Goal: Check status: Check status

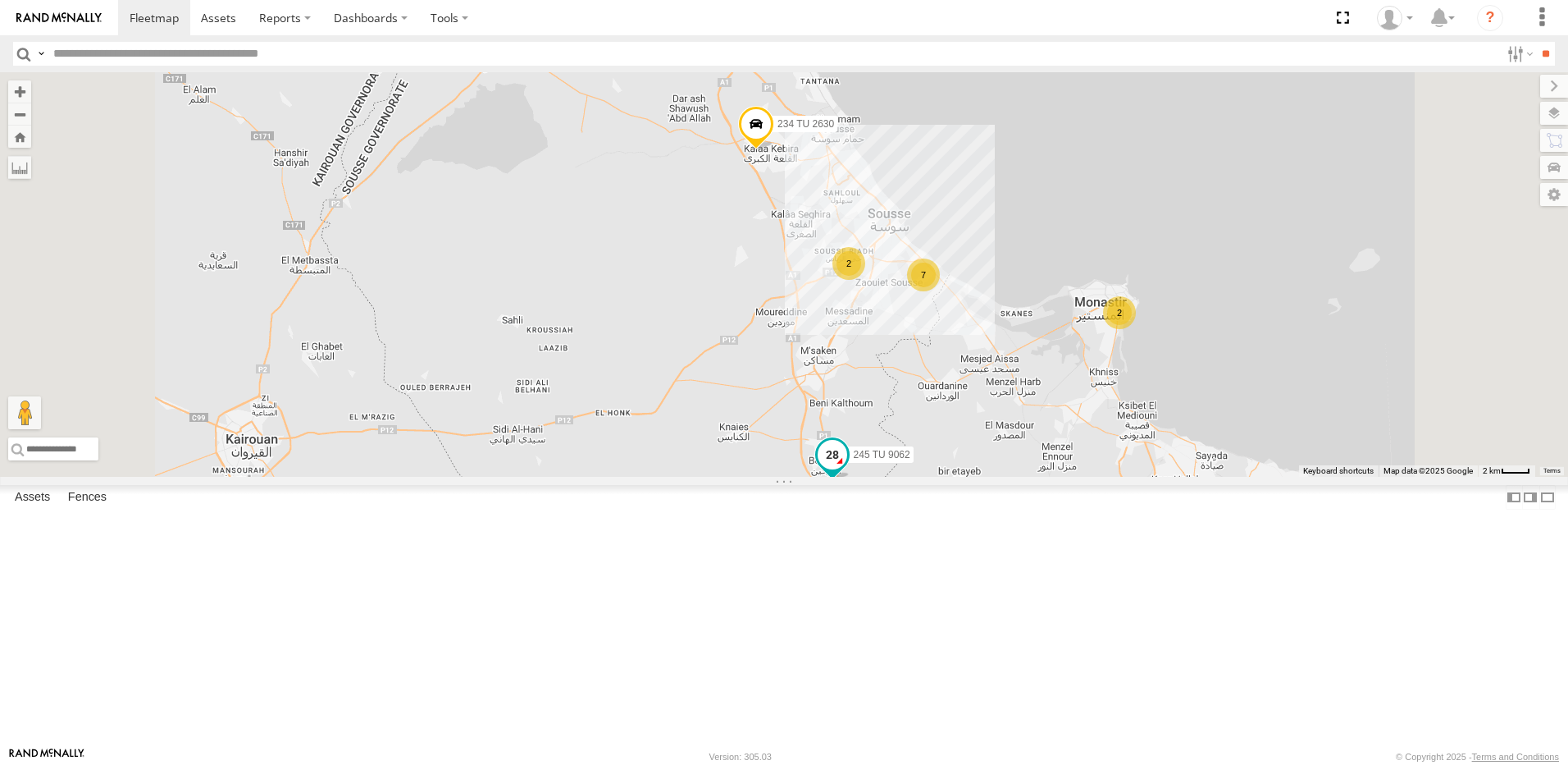
click at [848, 469] on span at bounding box center [832, 454] width 30 height 30
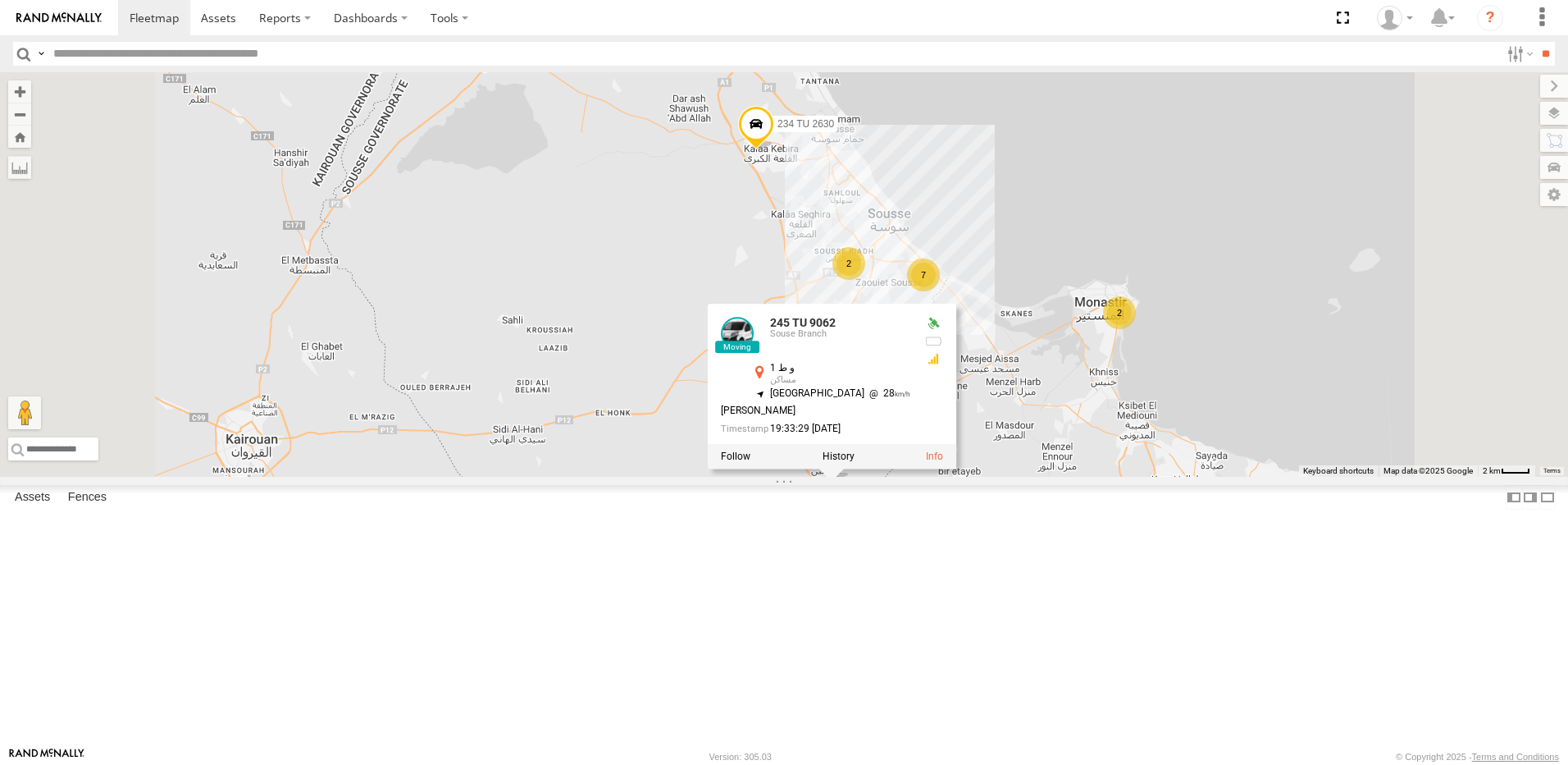
click at [869, 468] on div "246 TU 8284 231 TU 3157 245 TU 9062 234 TU 2630 2 7 2 245 TU 9062 [GEOGRAPHIC_D…" at bounding box center [784, 274] width 1568 height 405
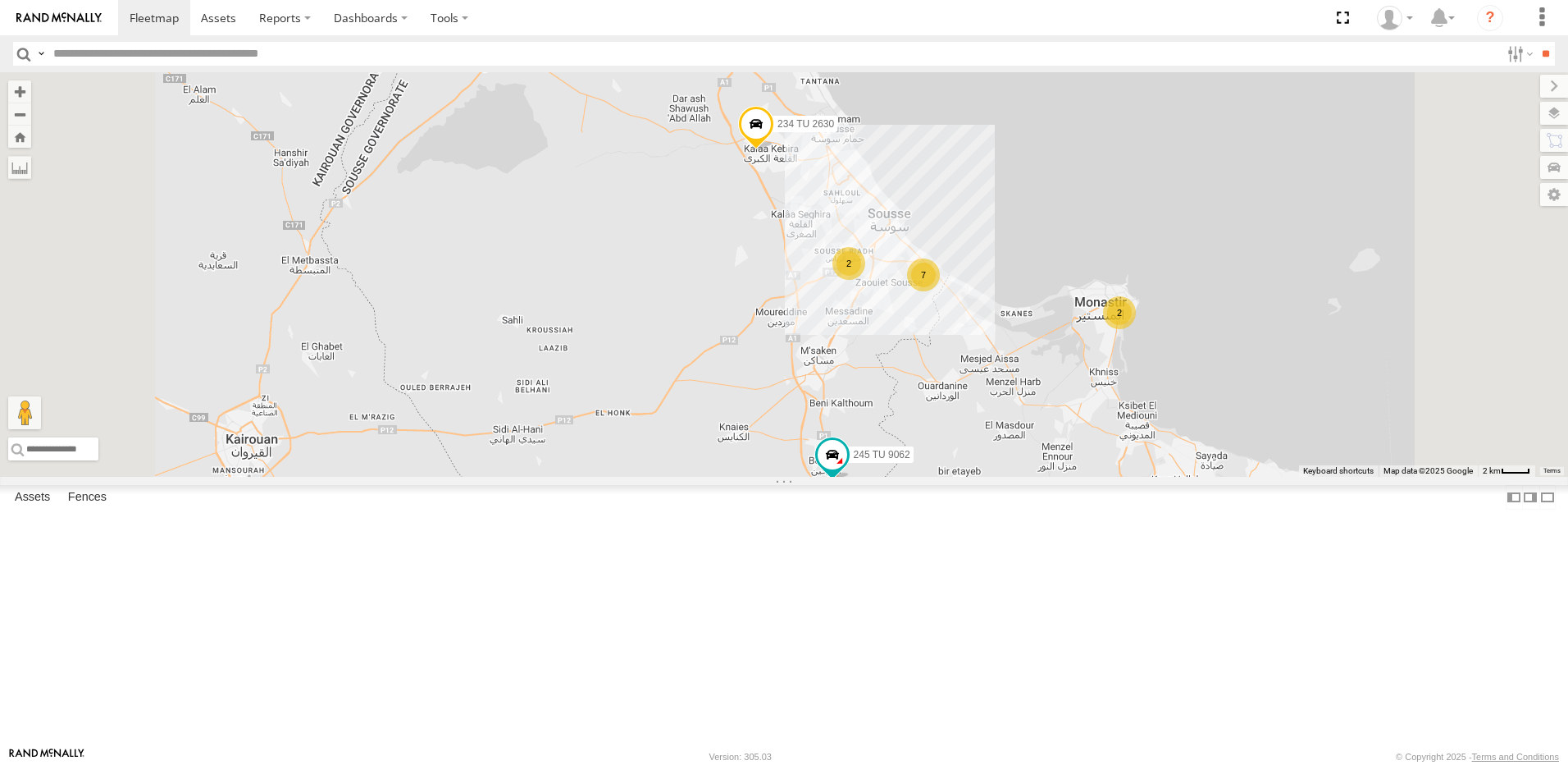
click at [865, 280] on div "2" at bounding box center [849, 264] width 33 height 33
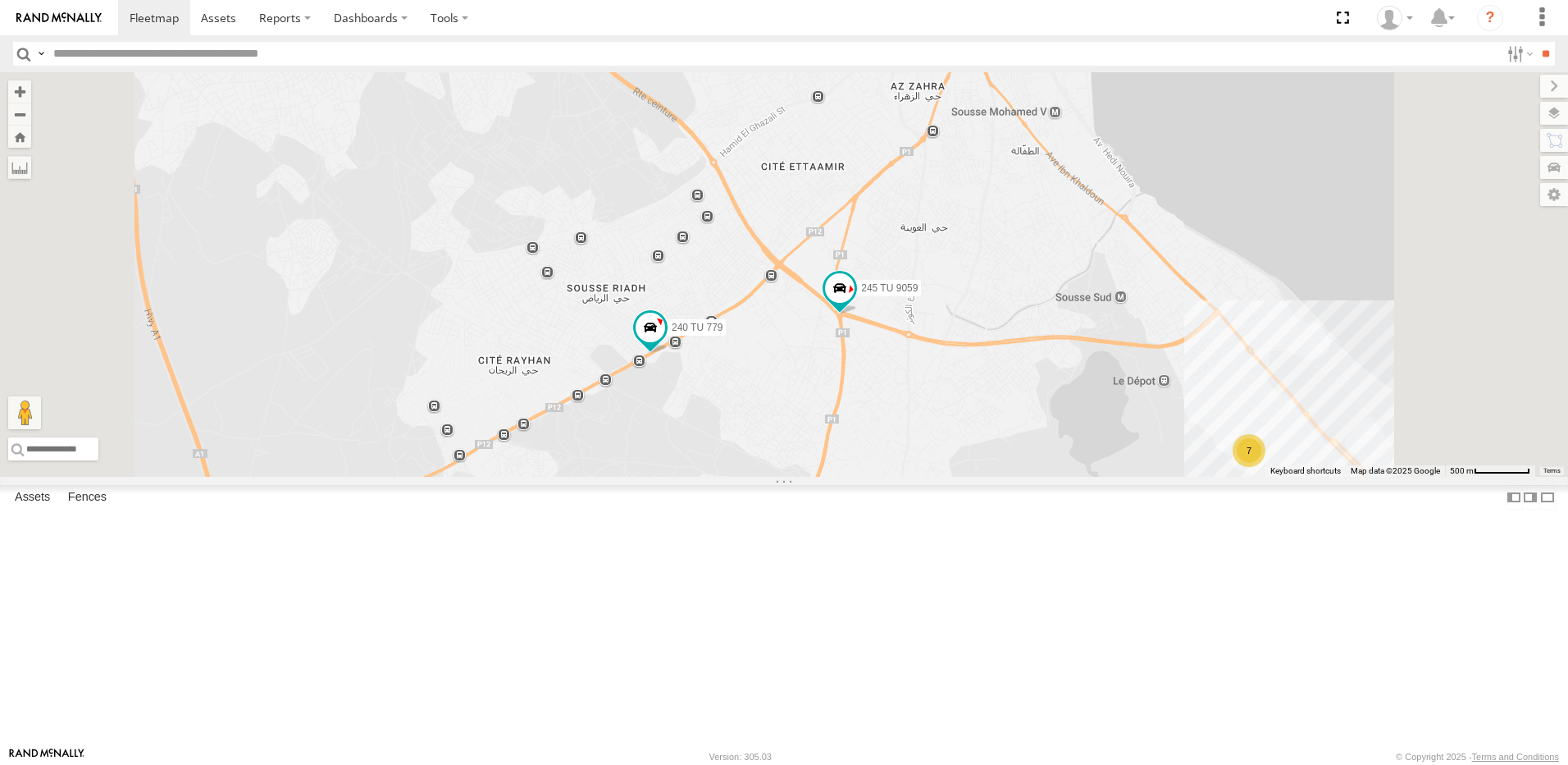
drag, startPoint x: 1246, startPoint y: 568, endPoint x: 1142, endPoint y: 510, distance: 119.1
click at [1145, 477] on div "246 TU 8284 231 TU 3157 245 TU 9062 234 TU 2630 240 TU 779 245 TU 9059 7" at bounding box center [784, 274] width 1568 height 405
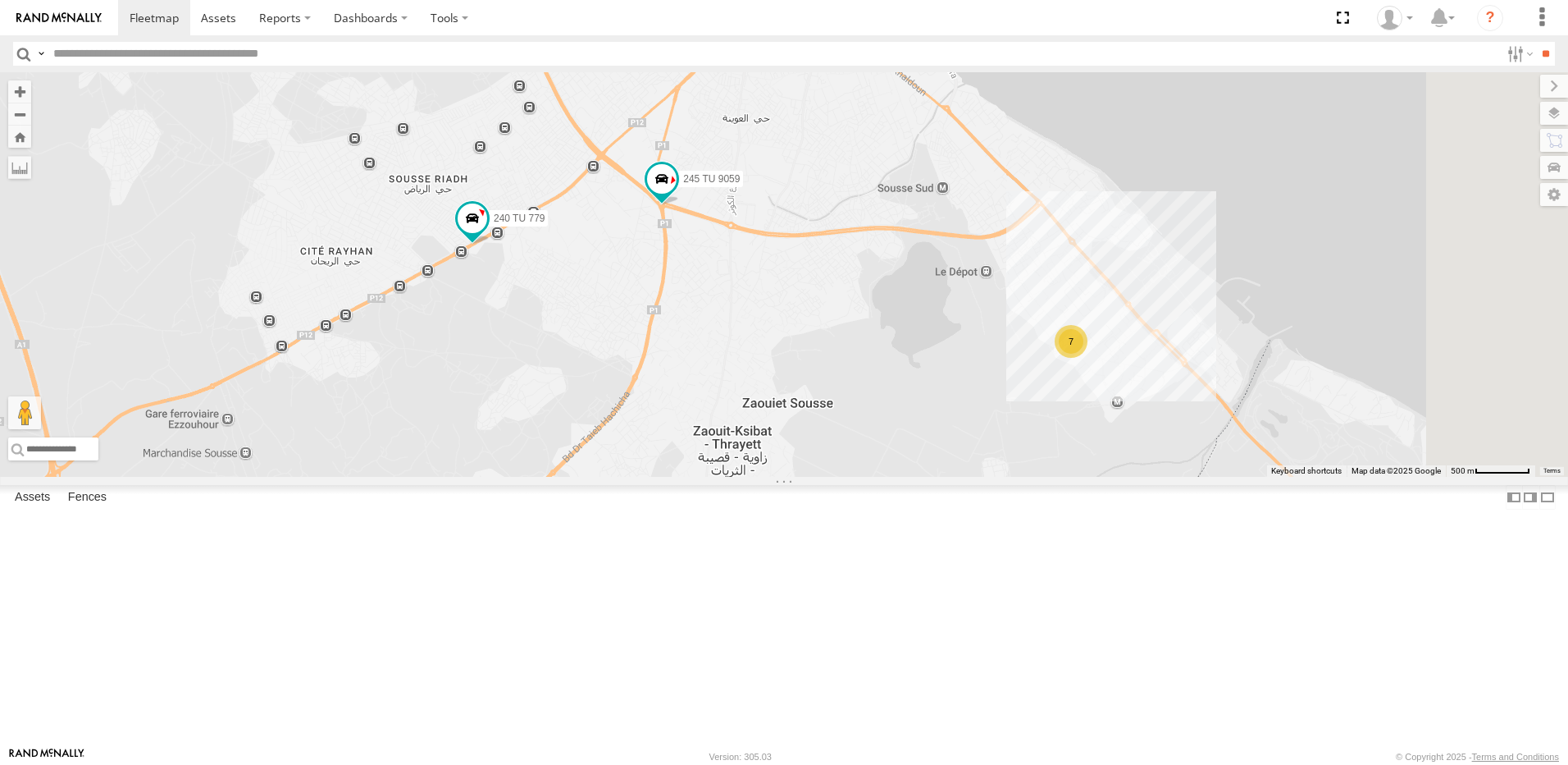
drag, startPoint x: 1127, startPoint y: 570, endPoint x: 885, endPoint y: 449, distance: 270.6
click at [881, 449] on div "246 TU 8284 231 TU 3157 245 TU 9062 234 TU 2630 240 TU 779 245 TU 9059 7" at bounding box center [784, 274] width 1568 height 405
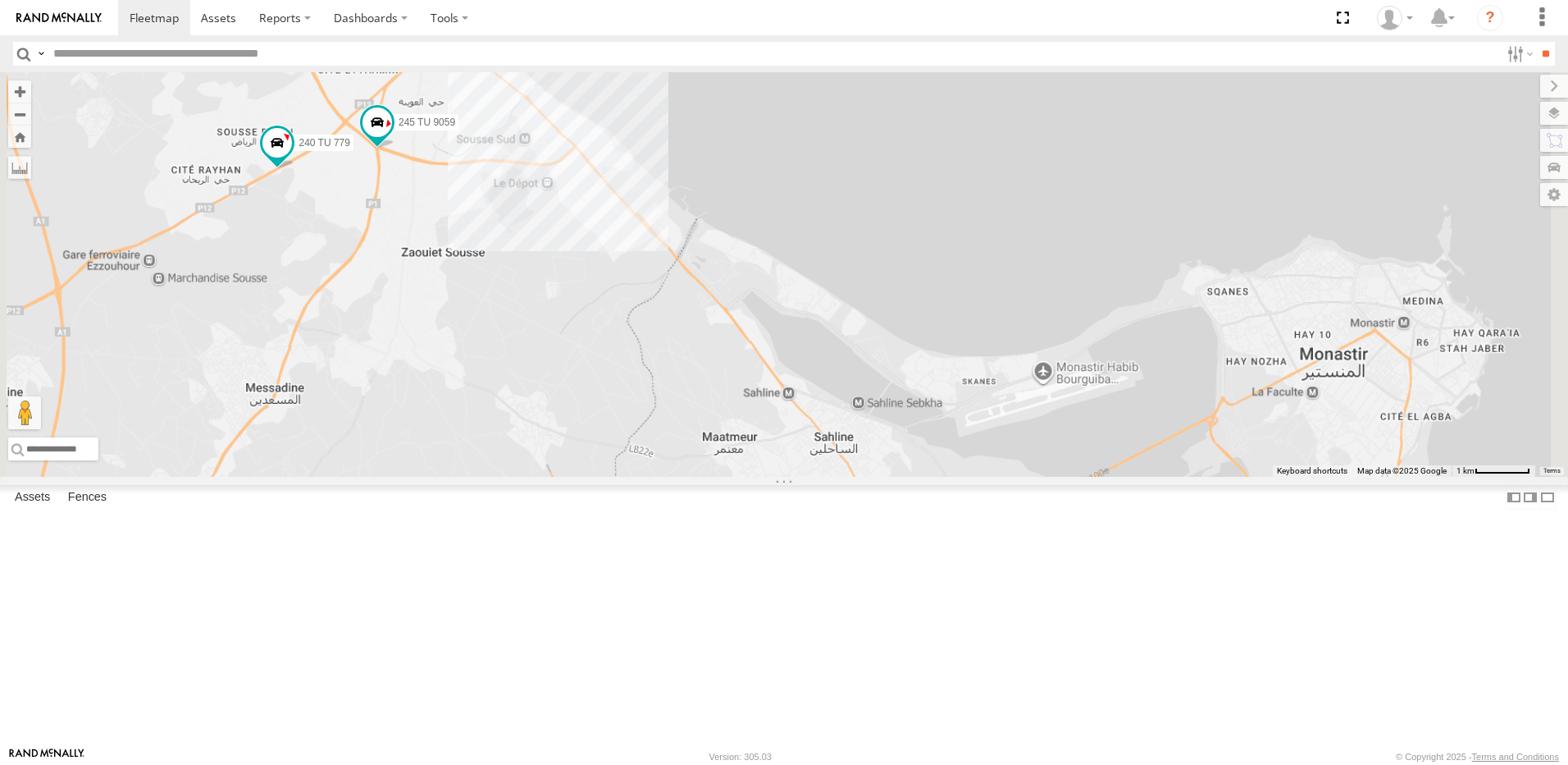
drag, startPoint x: 1256, startPoint y: 590, endPoint x: 1018, endPoint y: 439, distance: 281.9
click at [1018, 439] on div "246 TU 8284 231 TU 3157 245 TU 9062 234 TU 2630 240 TU 779 245 TU 9059" at bounding box center [784, 274] width 1568 height 405
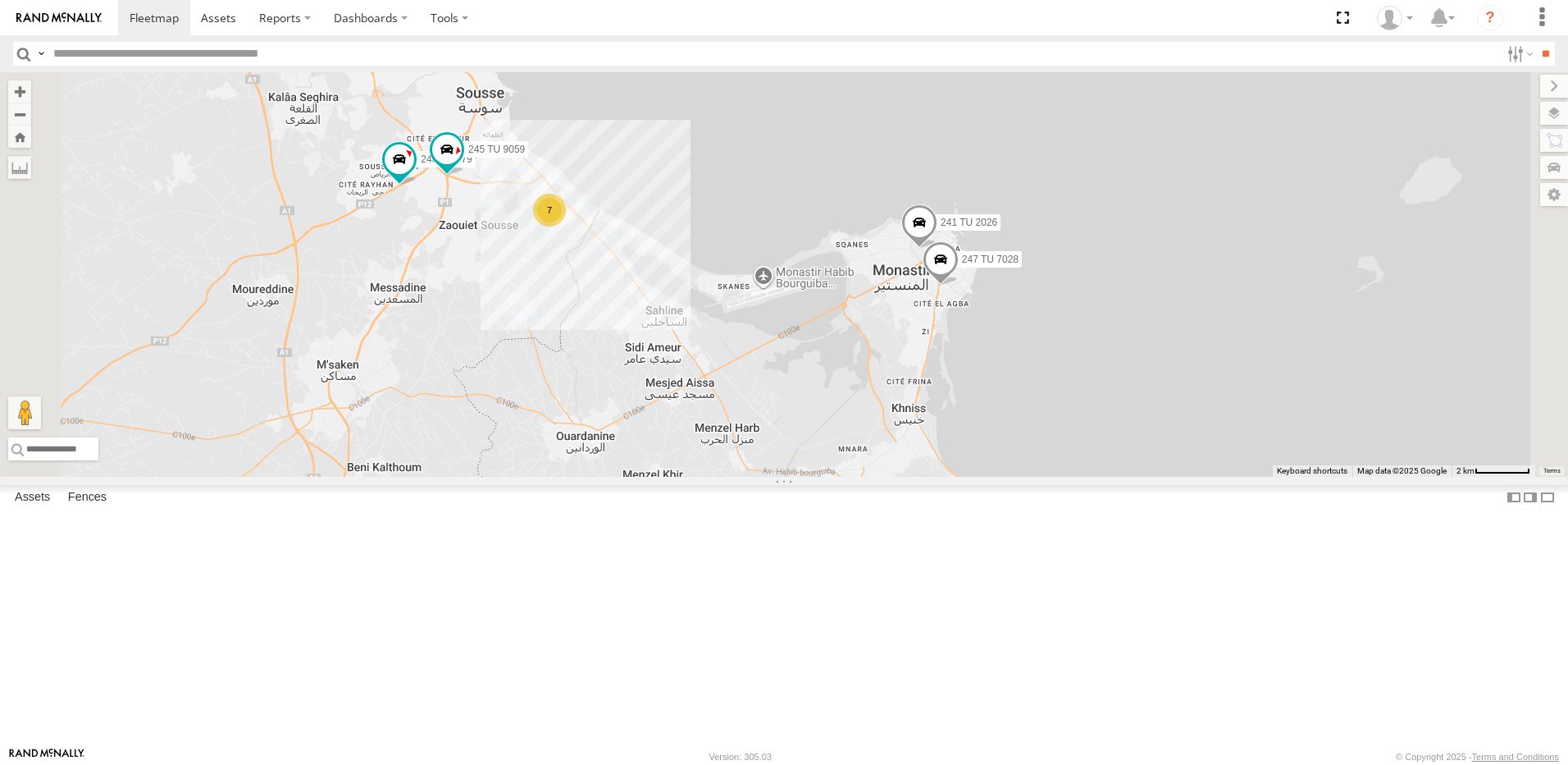
drag, startPoint x: 741, startPoint y: 427, endPoint x: 870, endPoint y: 468, distance: 135.4
click at [870, 468] on div "246 TU 8284 231 TU 3157 245 TU 9062 234 TU 2630 240 TU 779 245 TU 9059 247 TU 7…" at bounding box center [784, 274] width 1568 height 405
